Goal: Task Accomplishment & Management: Use online tool/utility

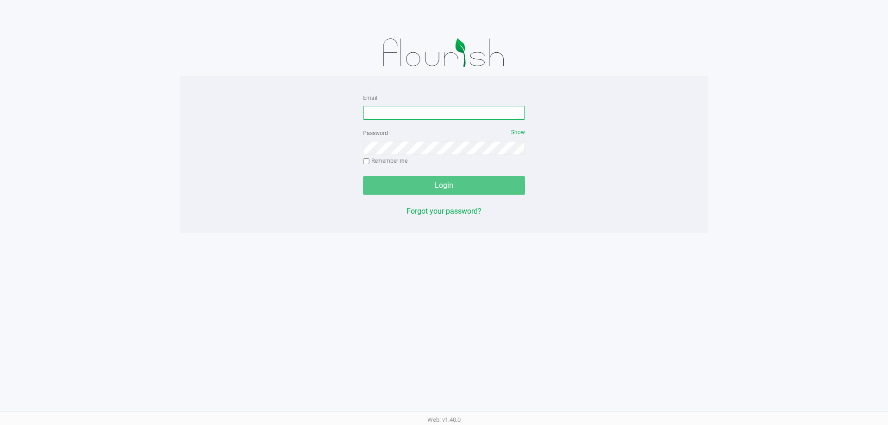
click at [435, 109] on input "Email" at bounding box center [444, 113] width 162 height 14
type input "[EMAIL_ADDRESS][DOMAIN_NAME]"
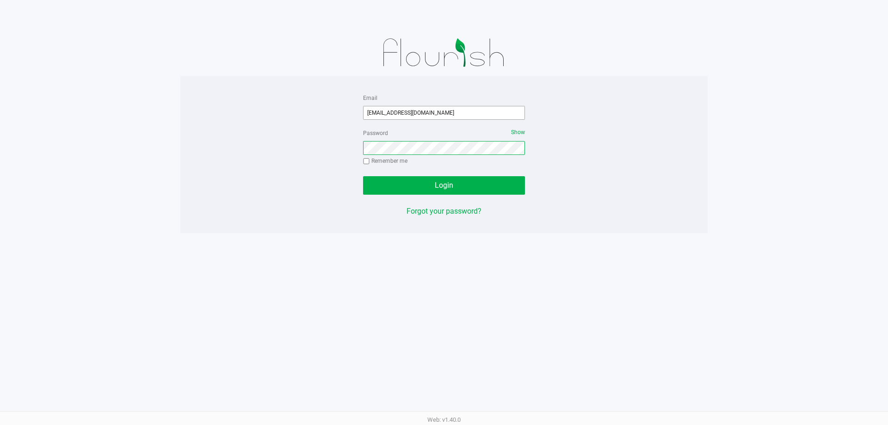
click at [363, 176] on button "Login" at bounding box center [444, 185] width 162 height 19
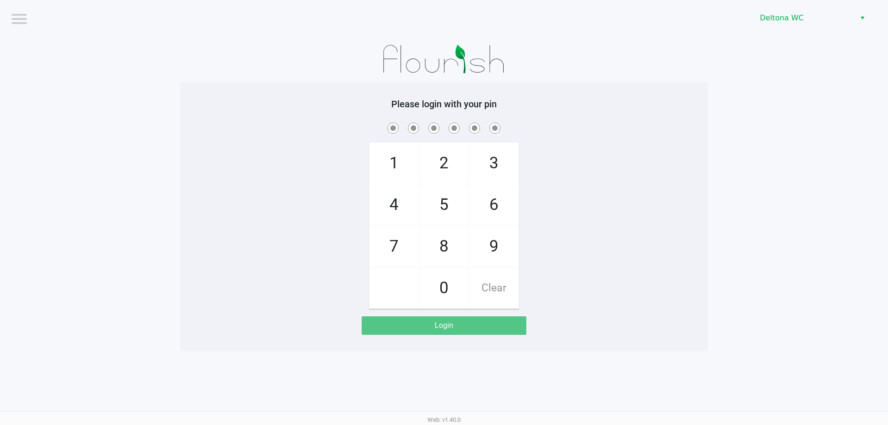
click at [622, 90] on div "Please login with your pin 1 4 7 2 5 8 0 3 6 9 Clear Login" at bounding box center [443, 216] width 527 height 269
checkbox input "true"
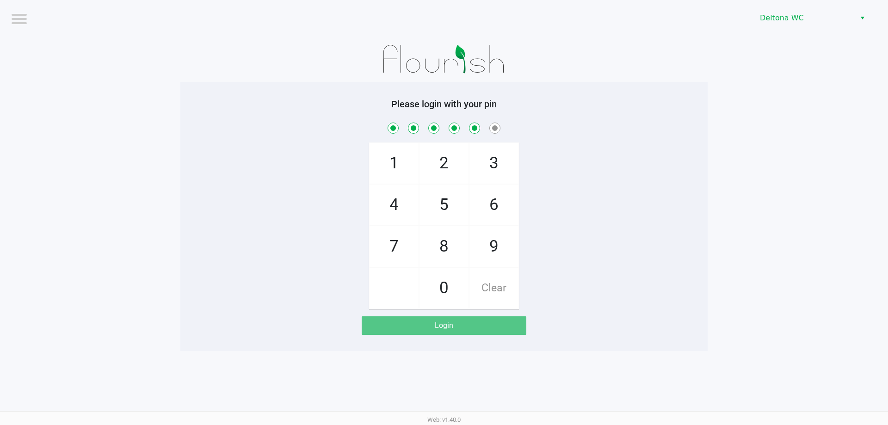
checkbox input "true"
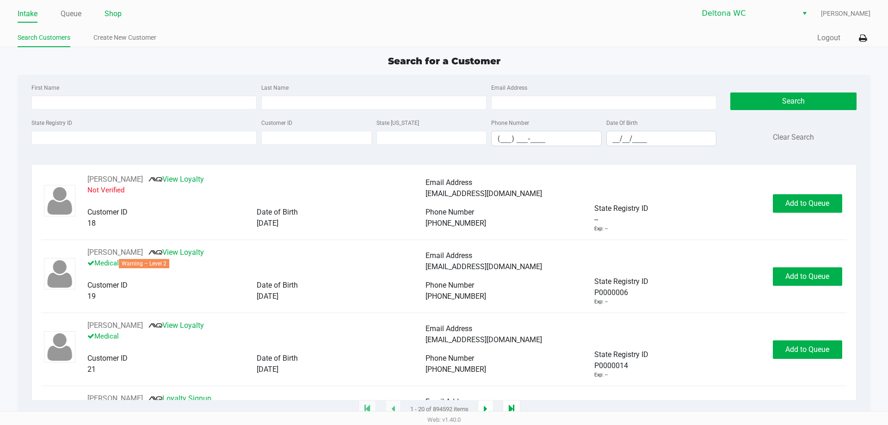
click at [112, 14] on link "Shop" at bounding box center [113, 13] width 17 height 13
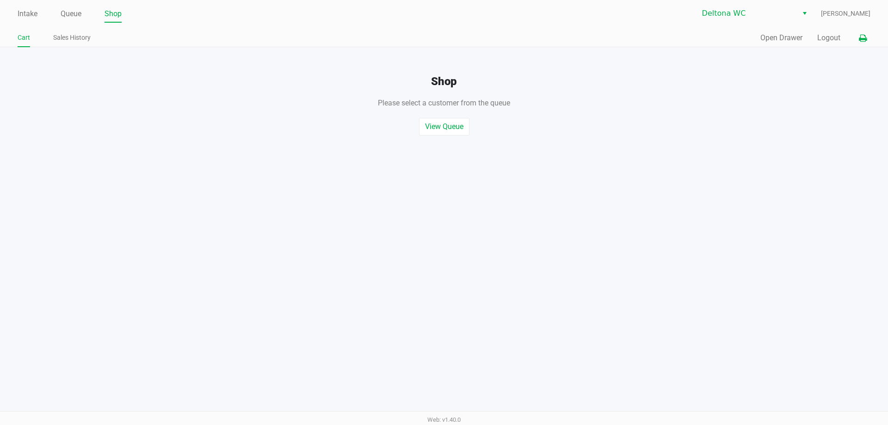
click at [859, 35] on icon at bounding box center [863, 38] width 8 height 6
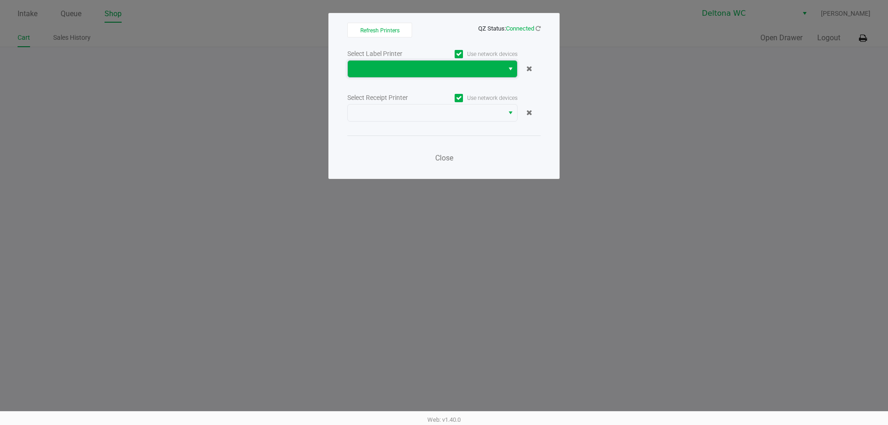
click at [475, 65] on span at bounding box center [425, 68] width 145 height 11
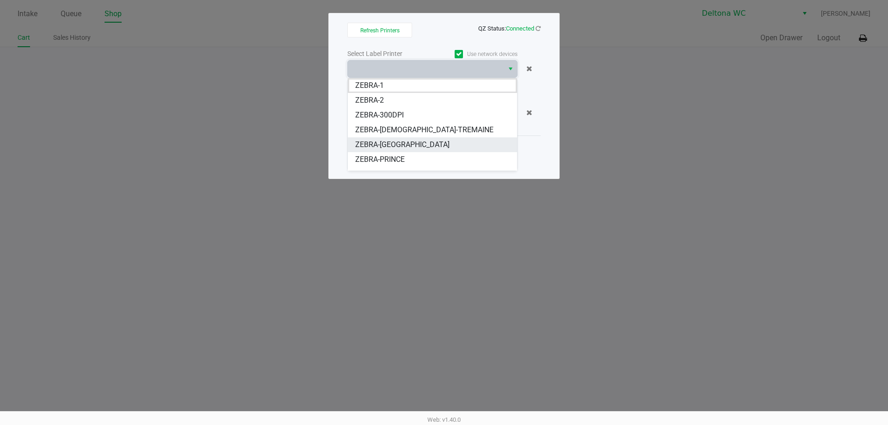
click at [401, 144] on span "ZEBRA-[GEOGRAPHIC_DATA]" at bounding box center [402, 144] width 94 height 11
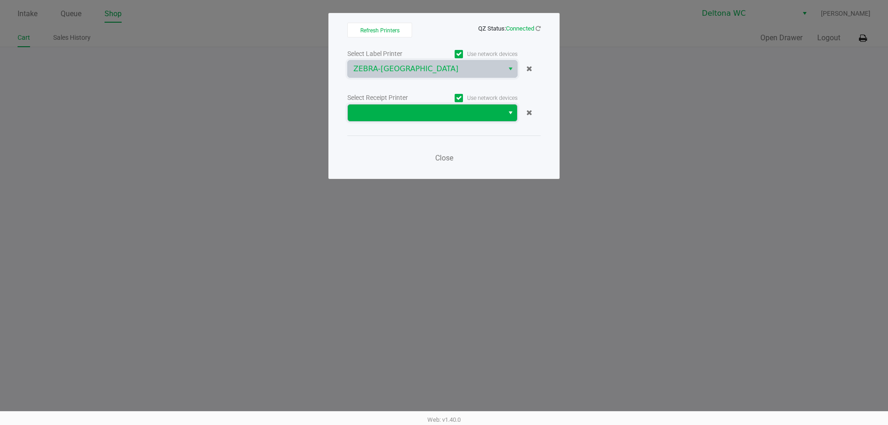
click at [431, 115] on span at bounding box center [425, 112] width 145 height 11
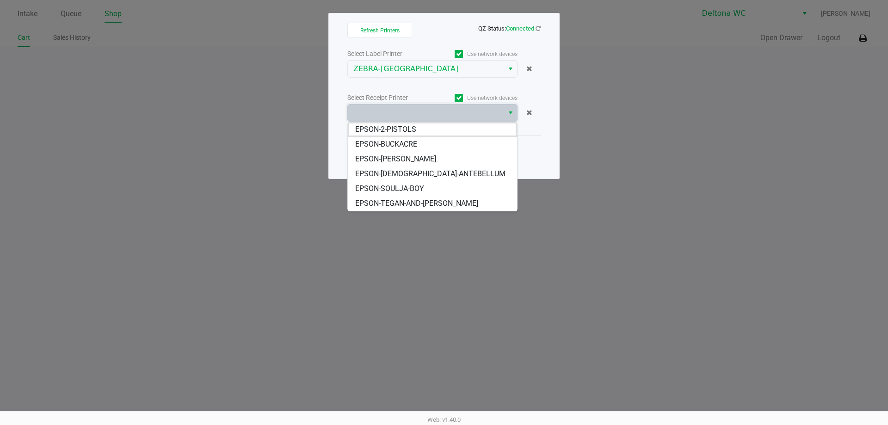
drag, startPoint x: 401, startPoint y: 186, endPoint x: 407, endPoint y: 178, distance: 10.6
click at [401, 186] on span "EPSON-SOULJA-BOY" at bounding box center [389, 188] width 69 height 11
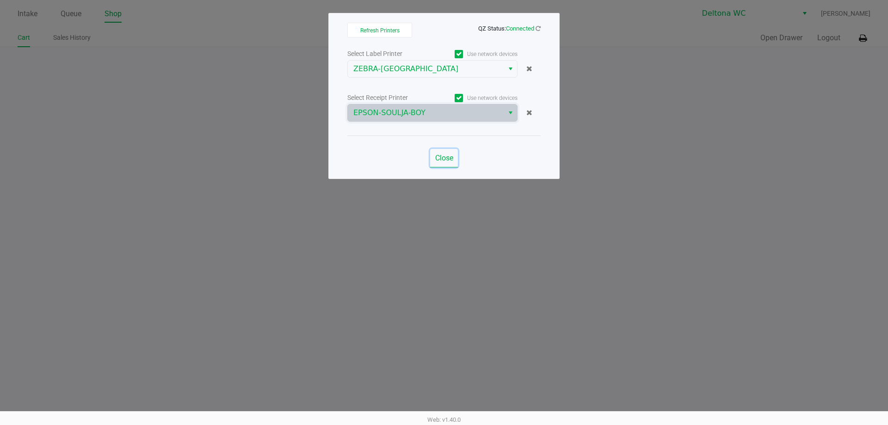
click at [436, 164] on button "Close" at bounding box center [444, 158] width 28 height 19
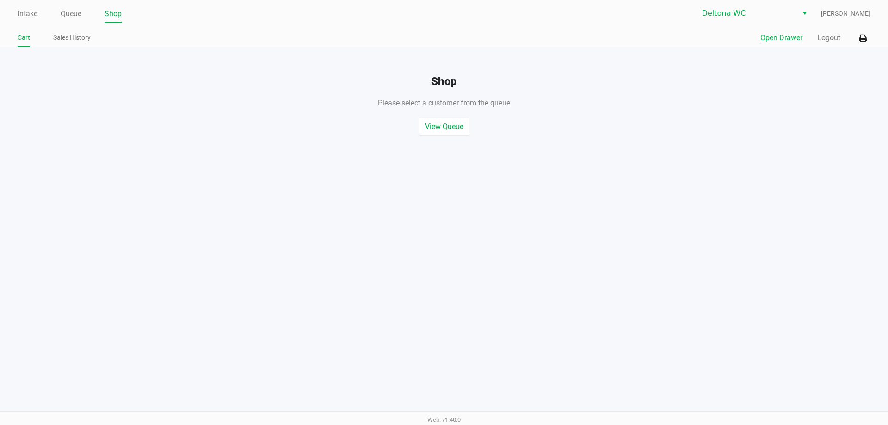
click at [766, 35] on button "Open Drawer" at bounding box center [781, 37] width 42 height 11
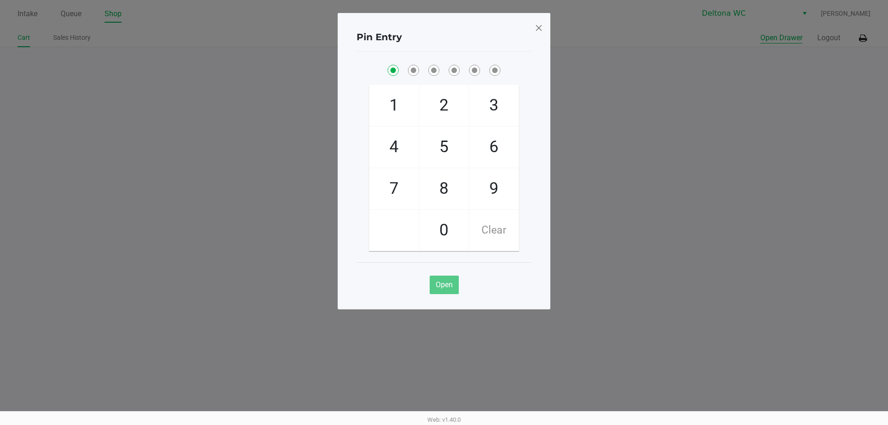
checkbox input "true"
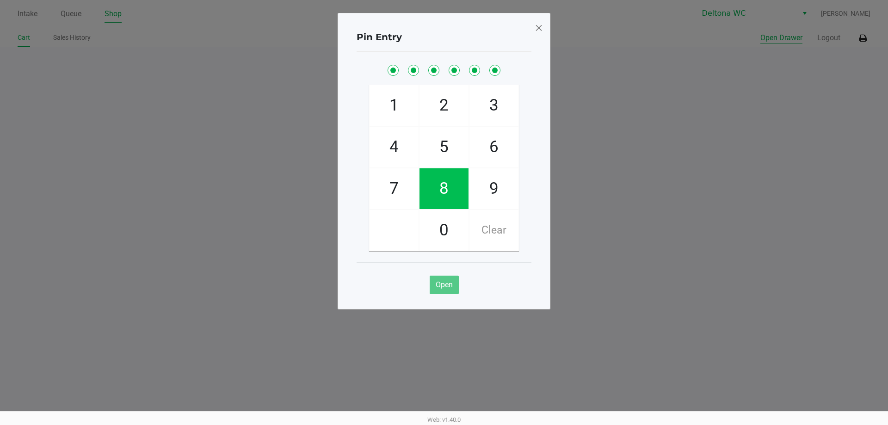
checkbox input "true"
click at [538, 27] on span at bounding box center [539, 27] width 8 height 15
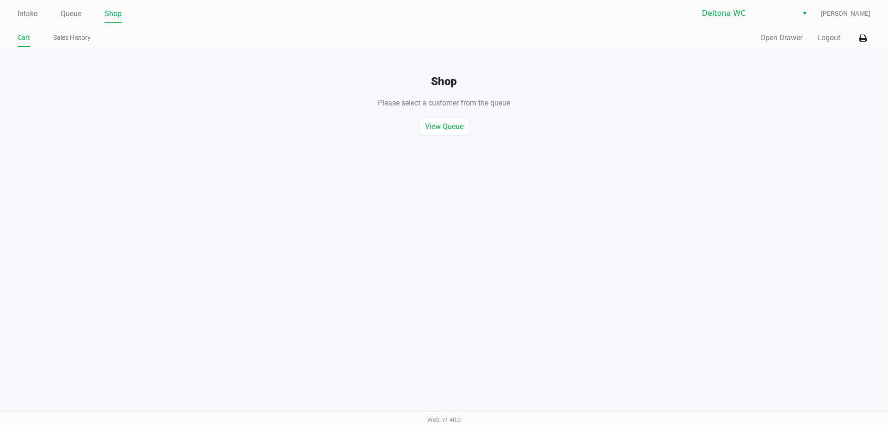
click at [784, 47] on div "Intake Queue Shop Deltona [PERSON_NAME] [PERSON_NAME] Cart Sales History Quick …" at bounding box center [444, 23] width 888 height 47
click at [786, 36] on button "Open Drawer" at bounding box center [781, 37] width 42 height 11
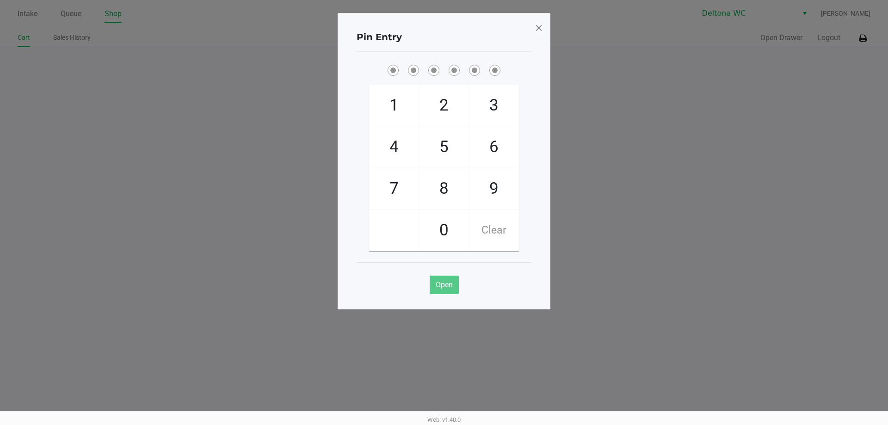
click at [485, 35] on div "Pin Entry" at bounding box center [444, 37] width 175 height 29
checkbox input "true"
checkbox input "false"
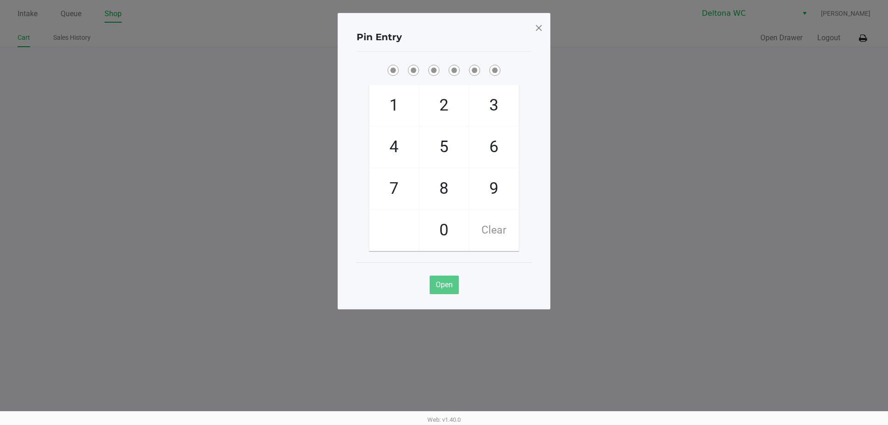
checkbox input "true"
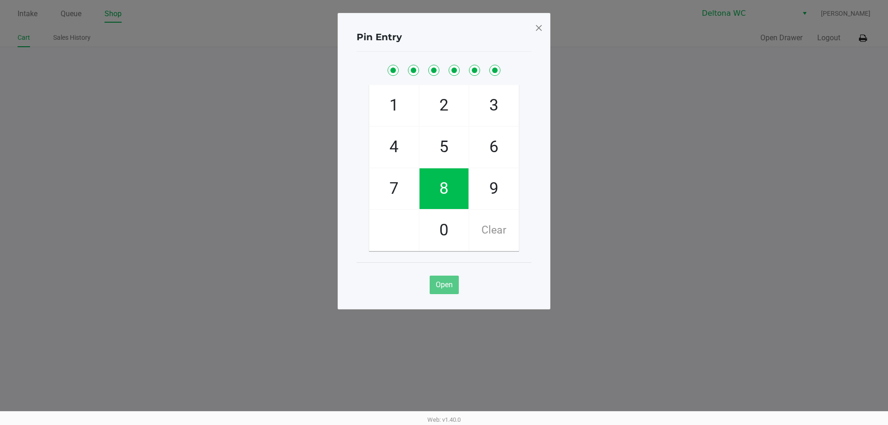
checkbox input "true"
click at [536, 27] on span at bounding box center [539, 27] width 8 height 15
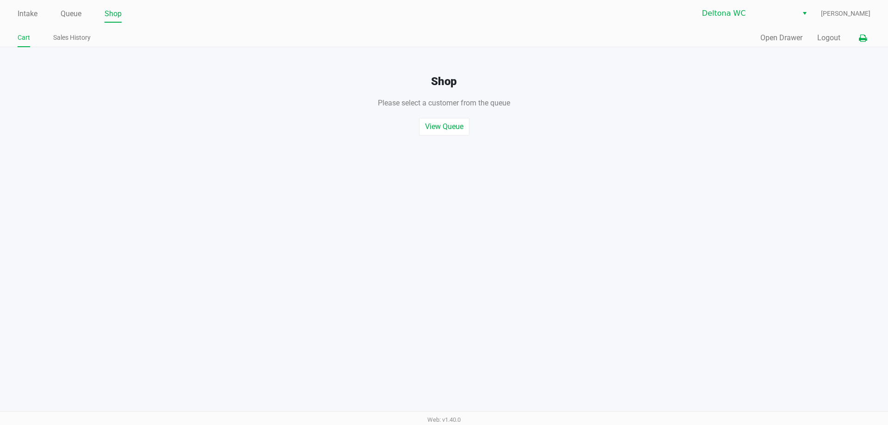
click at [863, 35] on icon at bounding box center [863, 38] width 8 height 6
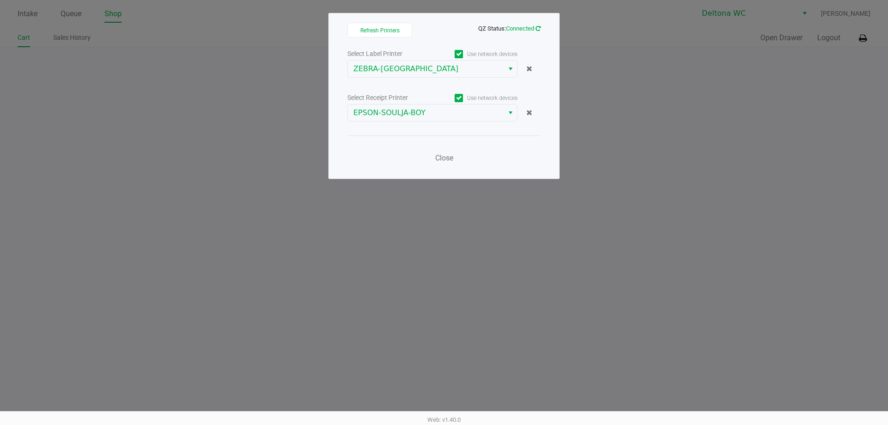
click at [536, 29] on icon at bounding box center [538, 28] width 5 height 6
click at [534, 30] on span "QZ Status: Connected" at bounding box center [509, 28] width 62 height 7
click at [537, 29] on icon at bounding box center [538, 28] width 5 height 6
click at [538, 30] on icon at bounding box center [538, 28] width 5 height 6
click at [447, 165] on button "Close" at bounding box center [444, 158] width 28 height 19
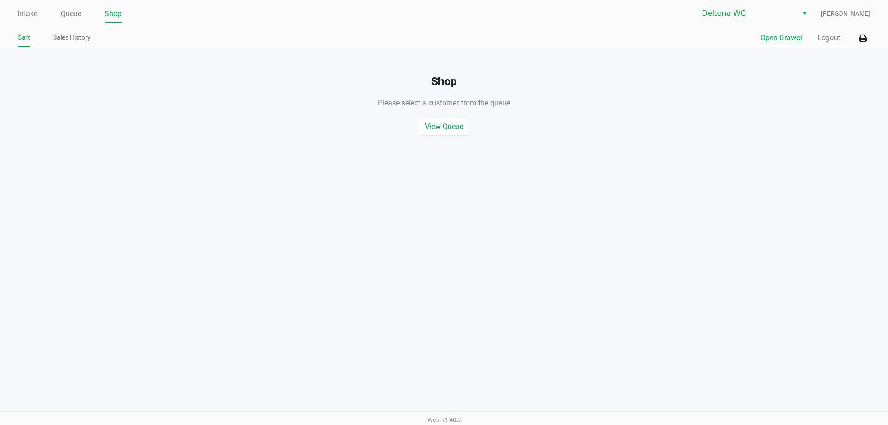
click at [782, 37] on button "Open Drawer" at bounding box center [781, 37] width 42 height 11
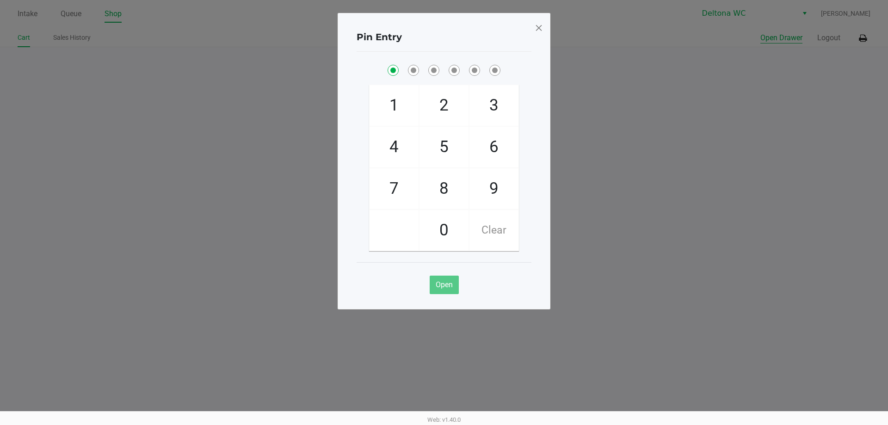
checkbox input "true"
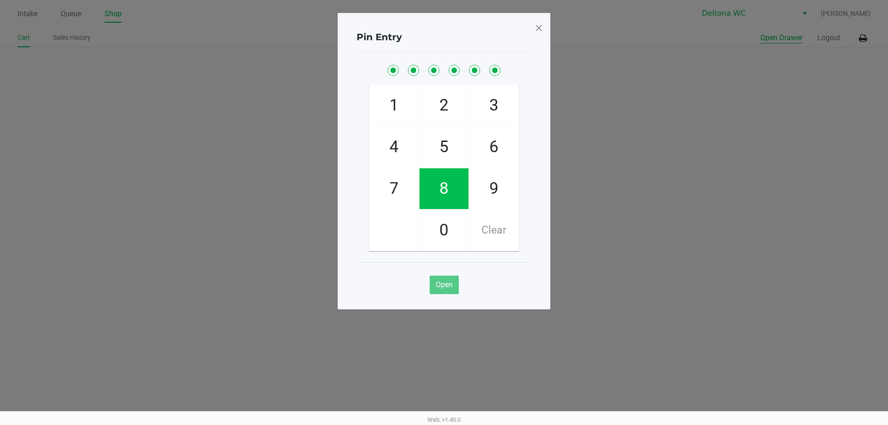
checkbox input "true"
click at [540, 31] on span at bounding box center [539, 27] width 8 height 15
